Goal: Find contact information: Find contact information

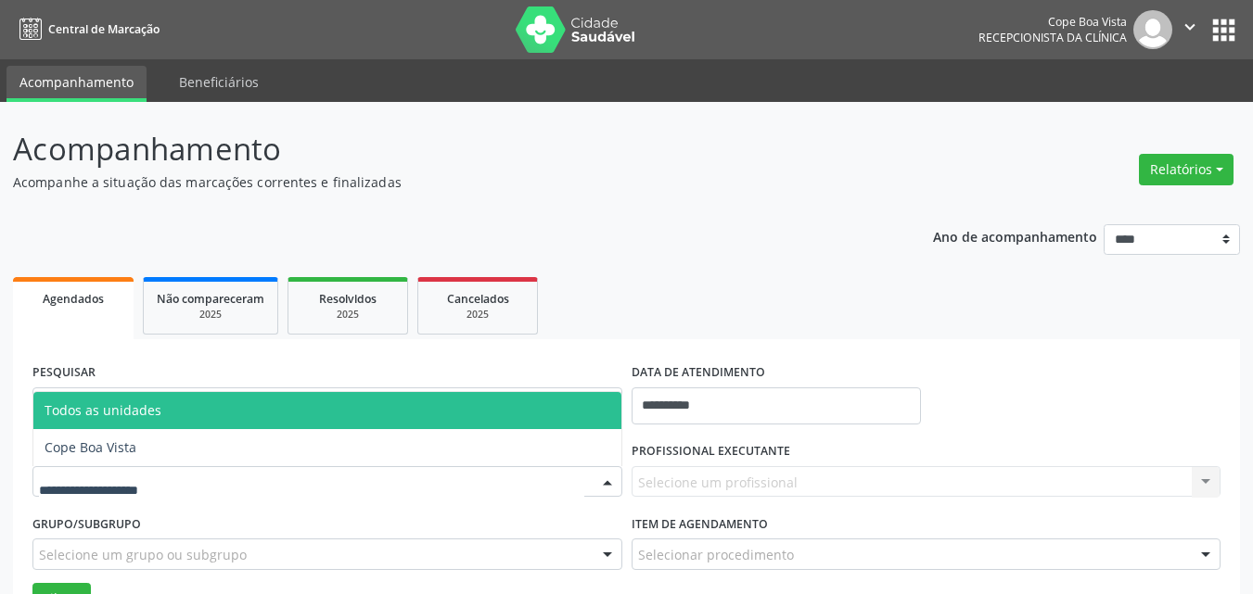
click at [135, 442] on span "Cope Boa Vista" at bounding box center [91, 448] width 92 height 18
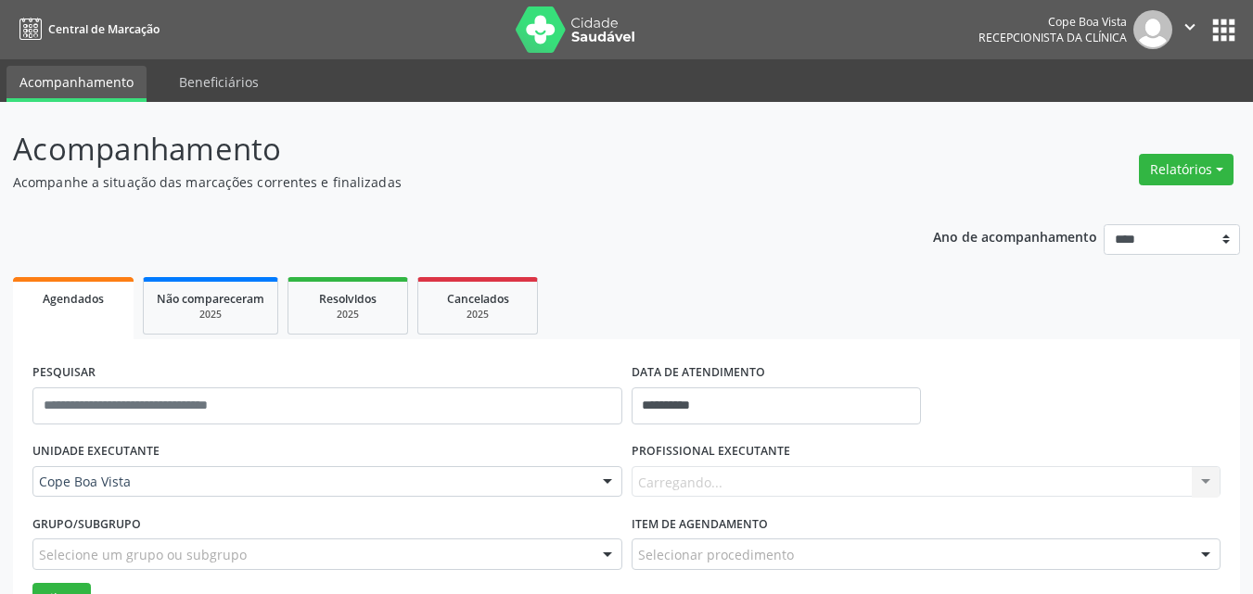
scroll to position [278, 0]
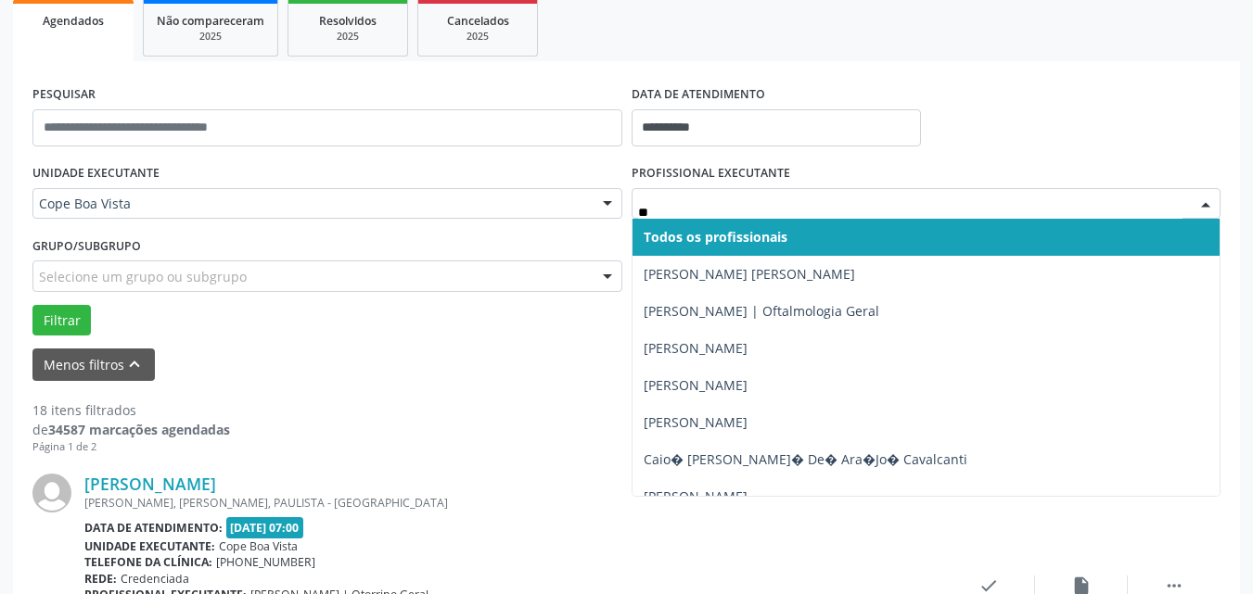
type input "***"
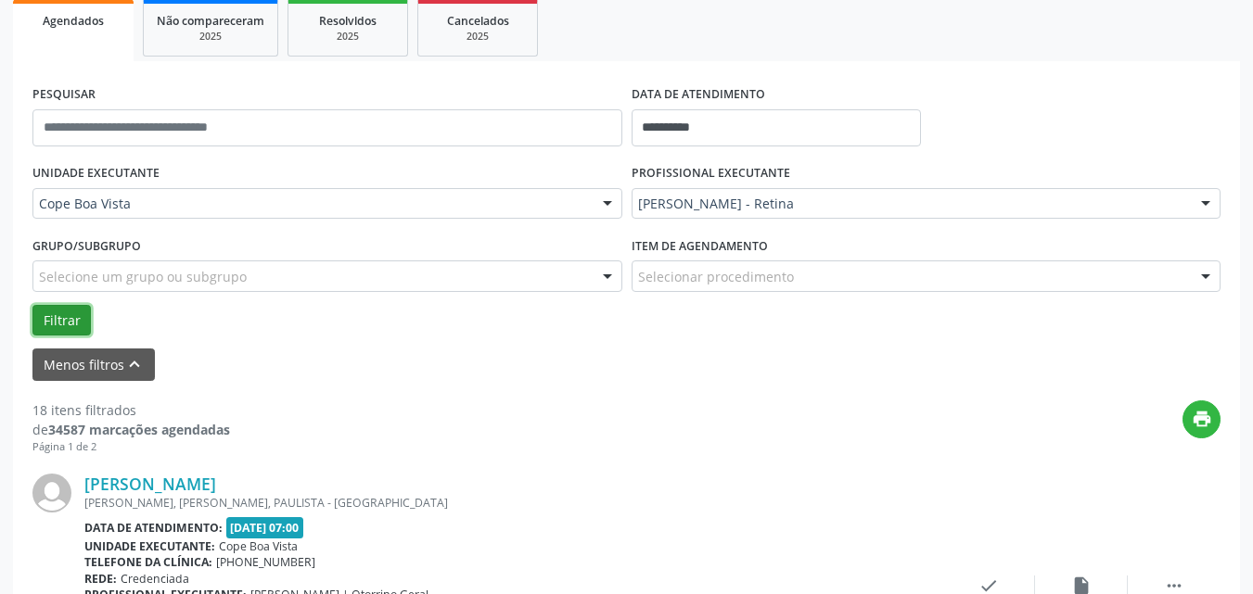
click at [81, 324] on button "Filtrar" at bounding box center [61, 321] width 58 height 32
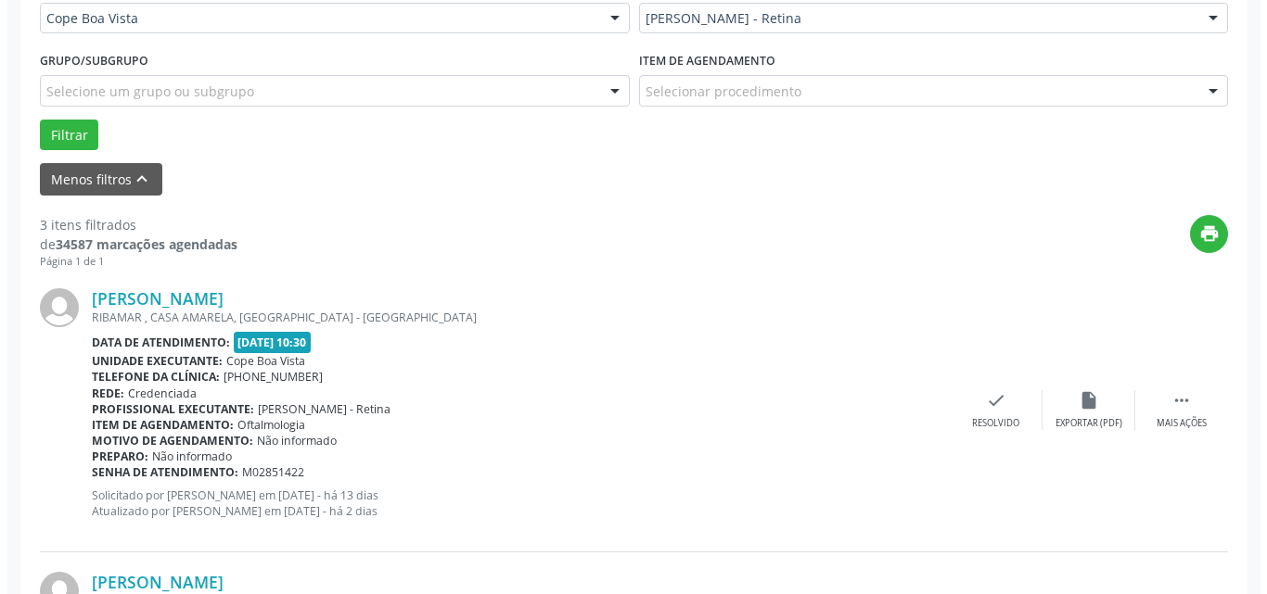
scroll to position [742, 0]
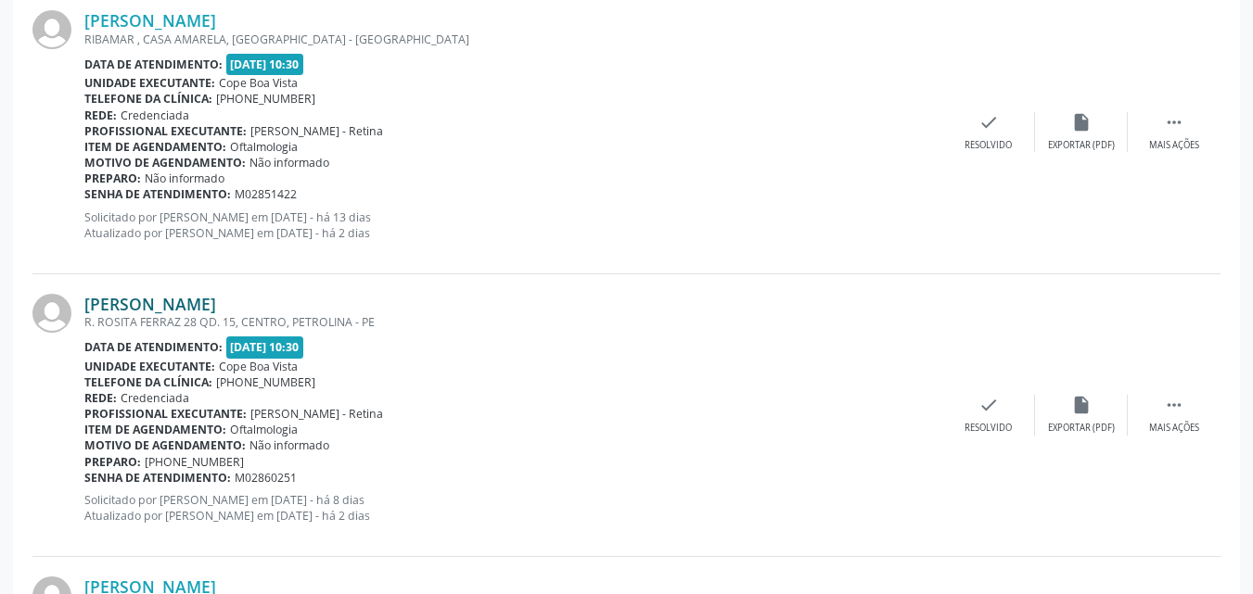
click at [216, 302] on link "[PERSON_NAME]" at bounding box center [150, 304] width 132 height 20
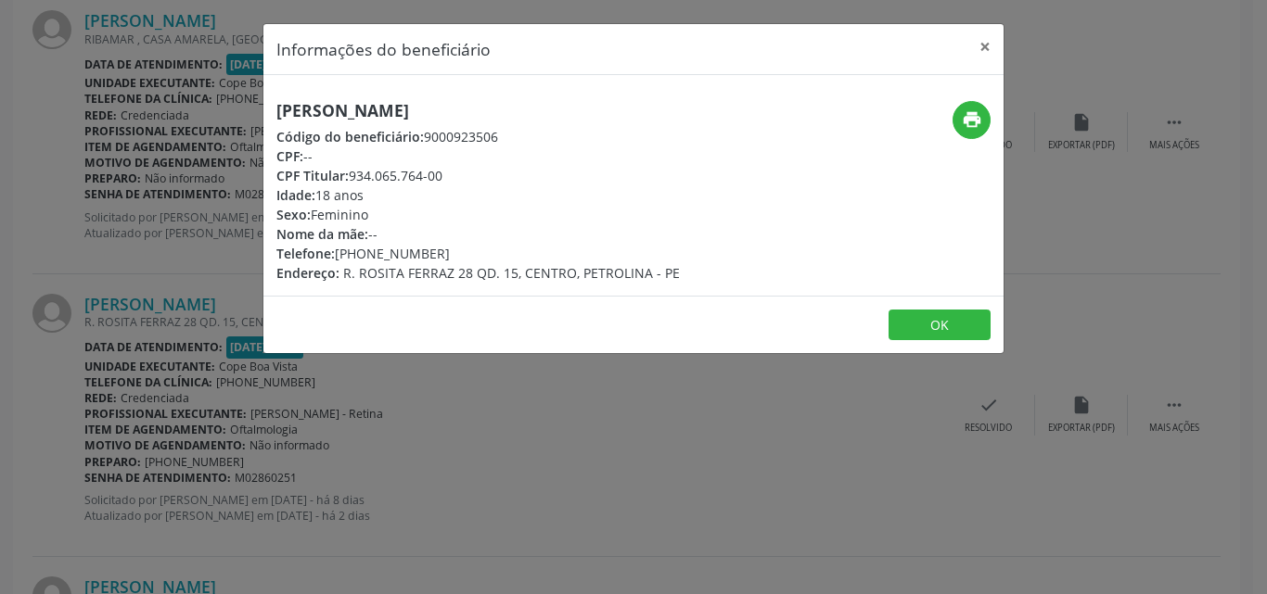
click at [462, 103] on h5 "[PERSON_NAME]" at bounding box center [477, 110] width 403 height 19
click at [462, 105] on h5 "[PERSON_NAME]" at bounding box center [477, 110] width 403 height 19
copy div "[PERSON_NAME]"
drag, startPoint x: 441, startPoint y: 257, endPoint x: 340, endPoint y: 259, distance: 100.2
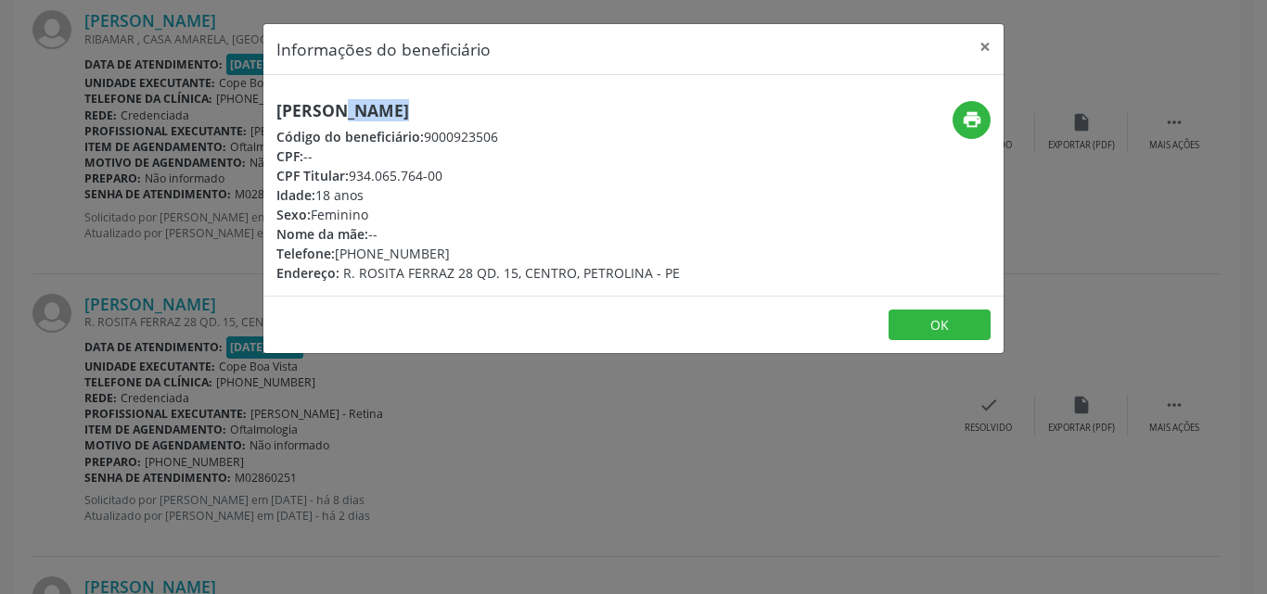
click at [340, 259] on div "Telefone: [PHONE_NUMBER]" at bounding box center [477, 253] width 403 height 19
copy div "[PHONE_NUMBER]"
drag, startPoint x: 344, startPoint y: 276, endPoint x: 680, endPoint y: 272, distance: 335.8
click at [680, 272] on div "[PERSON_NAME] Código do beneficiário: 9000923506 CPF: -- CPF Titular: 934.065.7…" at bounding box center [509, 192] width 493 height 182
copy span "R. ROSITA FERRAZ 28 QD. 15, CENTRO, PETROLINA - PE"
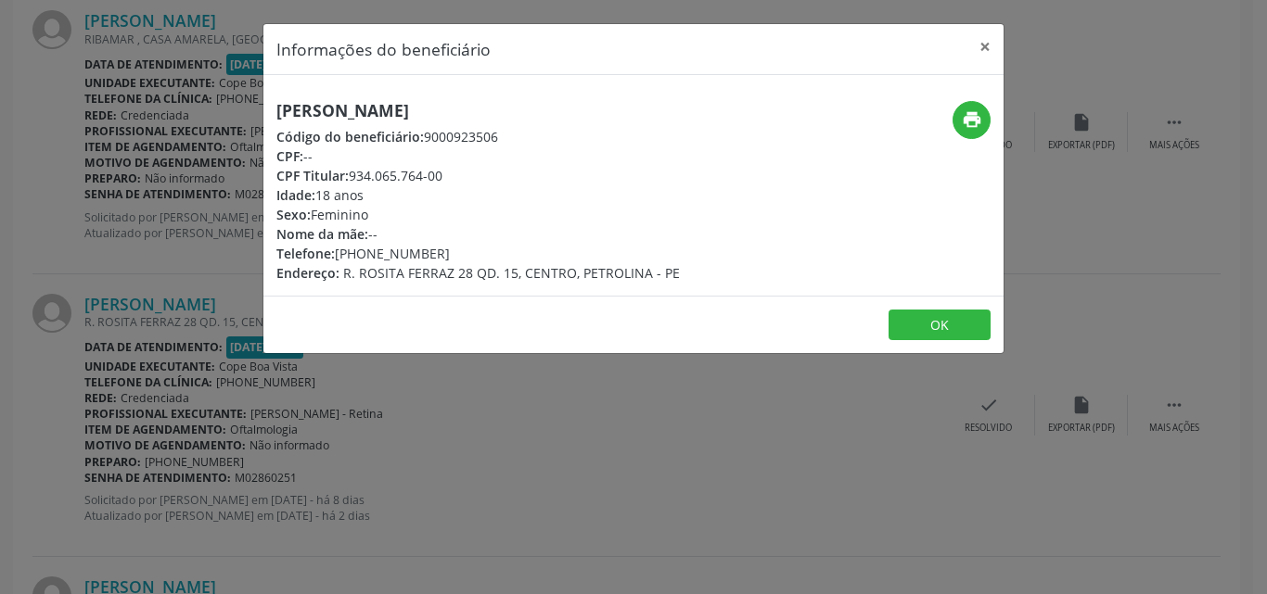
click at [437, 140] on div "Código do beneficiário: 9000923506" at bounding box center [477, 136] width 403 height 19
copy div "9000923506"
click at [668, 227] on div "Nome da mãe: --" at bounding box center [477, 233] width 403 height 19
